Goal: Task Accomplishment & Management: Manage account settings

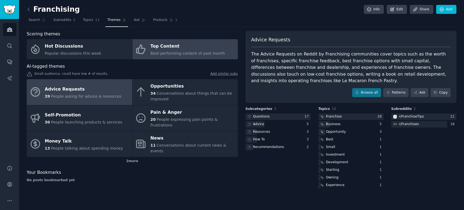
click at [180, 58] on link "Top Content Best-performing content of past month" at bounding box center [184, 49] width 105 height 20
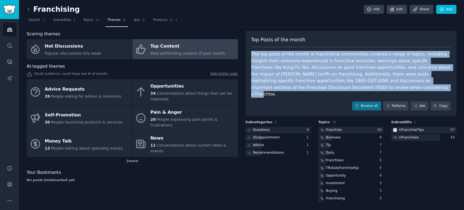
drag, startPoint x: 251, startPoint y: 53, endPoint x: 298, endPoint y: 86, distance: 56.9
click at [298, 86] on div "The top posts of the month in franchising communities covered a range of topics…" at bounding box center [351, 74] width 200 height 47
drag, startPoint x: 297, startPoint y: 87, endPoint x: 251, endPoint y: 55, distance: 55.8
click at [251, 55] on div "The top posts of the month in franchising communities covered a range of topics…" at bounding box center [351, 74] width 200 height 47
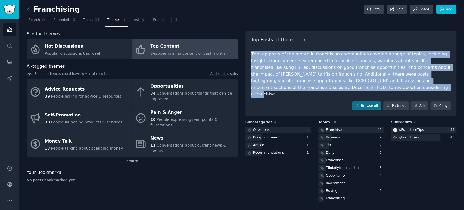
copy div "The top posts of the month in franchising communities covered a range of topics…"
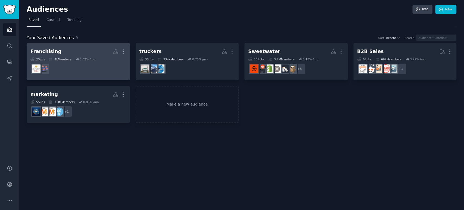
click at [95, 50] on h2 "Franchising More" at bounding box center [78, 52] width 96 height 10
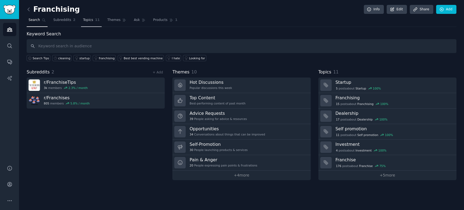
click at [88, 18] on span "Topics" at bounding box center [88, 20] width 10 height 5
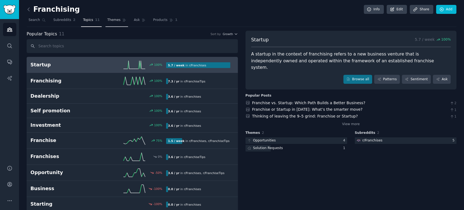
click at [107, 18] on span "Themes" at bounding box center [113, 20] width 13 height 5
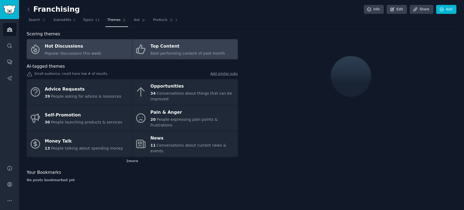
click at [176, 46] on div "Top Content" at bounding box center [187, 46] width 74 height 9
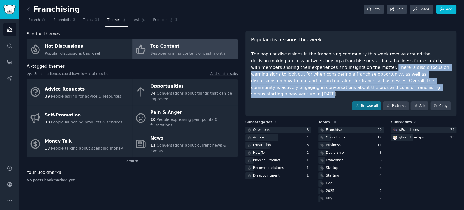
drag, startPoint x: 327, startPoint y: 67, endPoint x: 363, endPoint y: 85, distance: 40.4
click at [363, 85] on div "The popular discussions in the franchising community this week revolve around t…" at bounding box center [351, 74] width 200 height 47
copy div "There is also a focus on warning signs to look out for when considering a franc…"
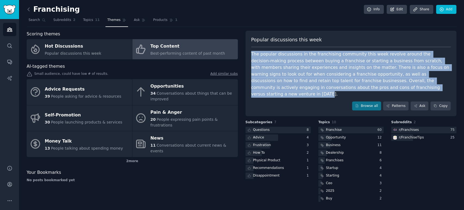
drag, startPoint x: 251, startPoint y: 54, endPoint x: 367, endPoint y: 85, distance: 119.9
click at [367, 85] on div "The popular discussions in the franchising community this week revolve around t…" at bounding box center [351, 74] width 200 height 47
copy div "The popular discussions in the franchising community this week revolve around t…"
click at [394, 63] on div "The popular discussions in the franchising community this week revolve around t…" at bounding box center [351, 74] width 200 height 47
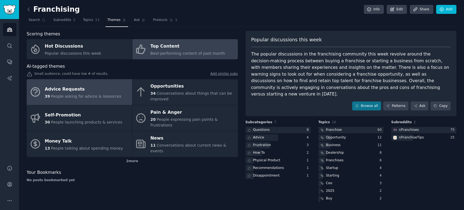
click at [91, 88] on div "Advice Requests" at bounding box center [83, 89] width 76 height 9
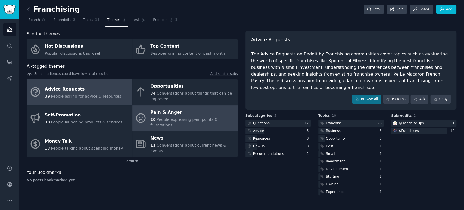
click at [171, 116] on div "Pain & Anger" at bounding box center [192, 112] width 85 height 9
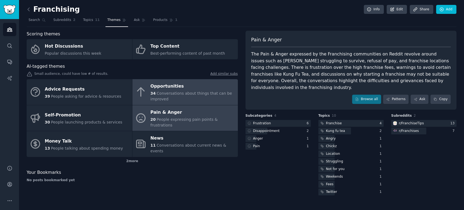
click at [193, 95] on span "Conversations about things that can be improved" at bounding box center [191, 96] width 82 height 10
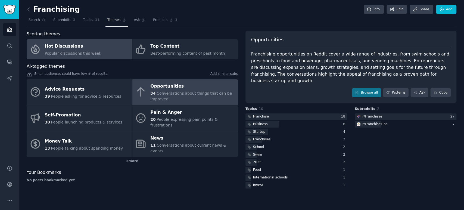
click at [99, 55] on link "Hot Discussions Popular discussions this week" at bounding box center [79, 49] width 105 height 20
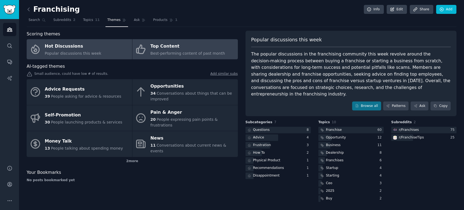
click at [187, 54] on span "Best-performing content of past month" at bounding box center [187, 53] width 74 height 4
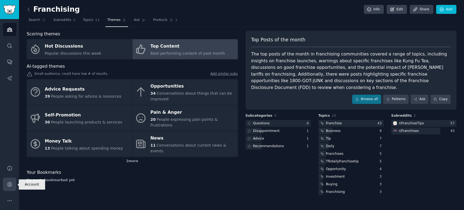
click at [11, 185] on icon "Sidebar" at bounding box center [9, 184] width 4 height 4
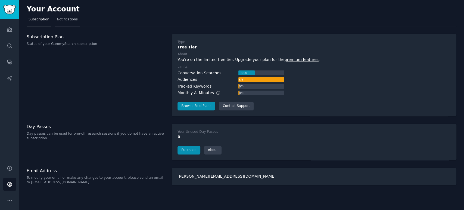
click at [66, 17] on span "Notifications" at bounding box center [67, 19] width 21 height 5
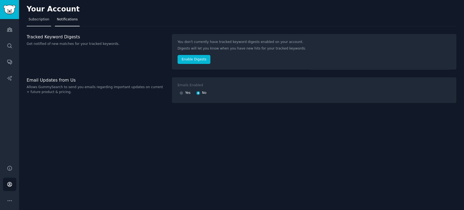
click at [42, 18] on span "Subscription" at bounding box center [39, 19] width 21 height 5
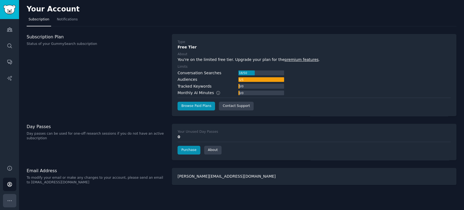
click at [12, 200] on icon "Sidebar" at bounding box center [10, 201] width 6 height 6
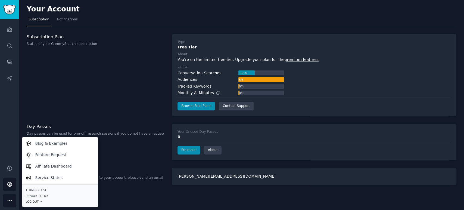
click at [35, 200] on div "Log Out →" at bounding box center [60, 202] width 68 height 4
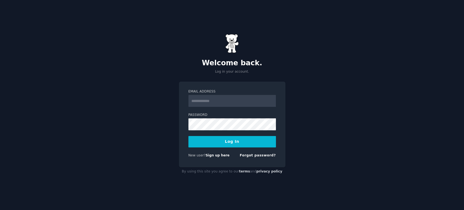
click at [0, 210] on com-1password-button at bounding box center [0, 210] width 0 height 0
type input "**********"
